Goal: Information Seeking & Learning: Learn about a topic

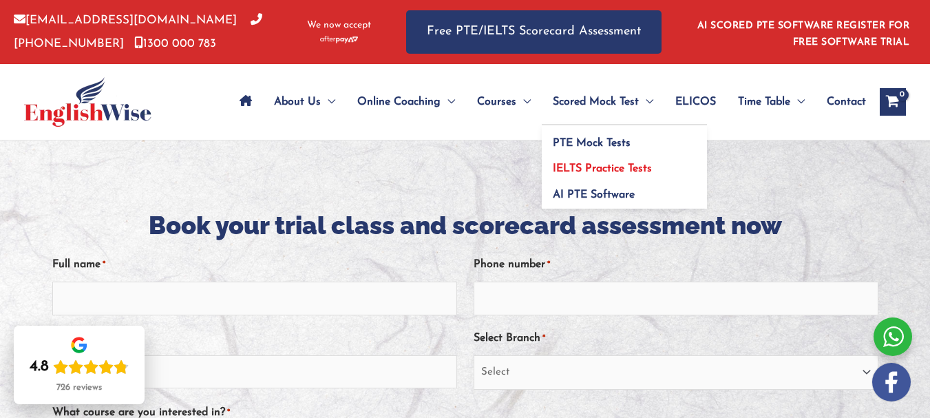
click at [616, 168] on span "IELTS Practice Tests" at bounding box center [602, 168] width 99 height 11
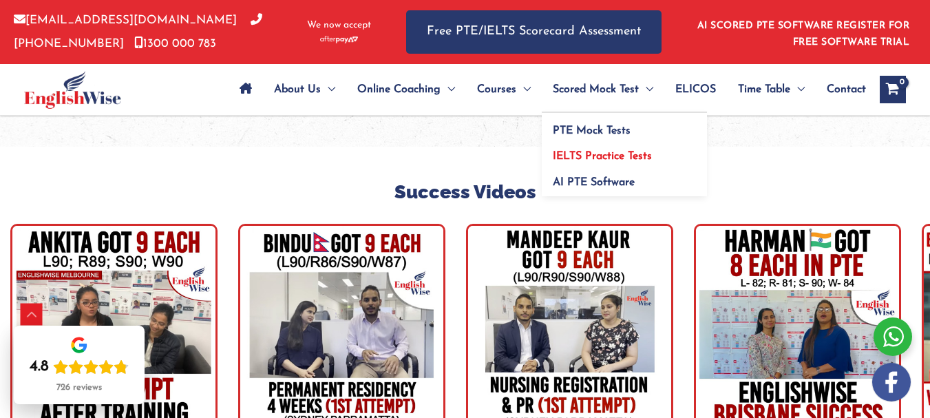
scroll to position [3788, 0]
